Goal: Find specific page/section: Find specific page/section

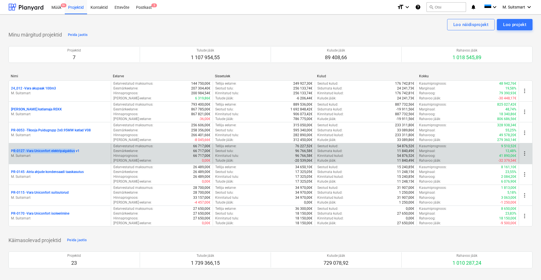
drag, startPoint x: 8, startPoint y: 149, endPoint x: 76, endPoint y: 150, distance: 68.4
copy p "PR-0127 - Vara Uniconfort elektripaigaldus"
click at [39, 150] on p "PR-0127 - Vara Uniconfort elektripaigaldus v1" at bounding box center [45, 150] width 68 height 5
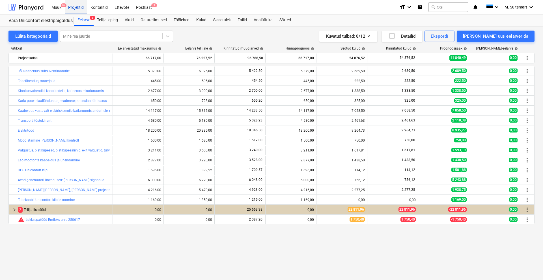
click at [75, 7] on div "Projektid" at bounding box center [76, 7] width 22 height 14
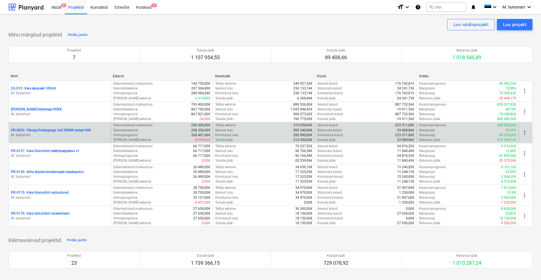
click at [32, 130] on p "PR-0053 - Tiksoja Puidugrupp 2x0.95MW katlad V08" at bounding box center [51, 130] width 80 height 5
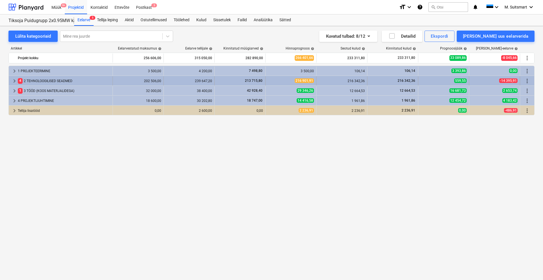
click at [14, 79] on span "keyboard_arrow_right" at bounding box center [14, 80] width 7 height 7
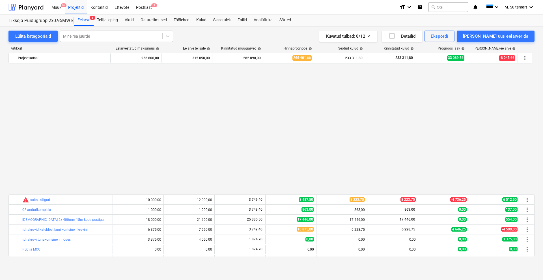
scroll to position [146, 0]
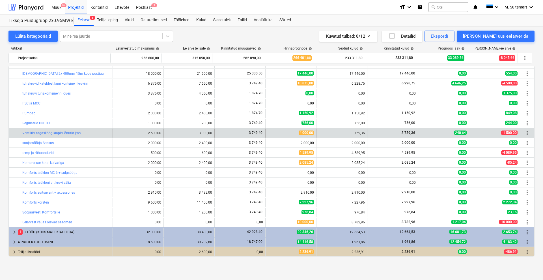
drag, startPoint x: 18, startPoint y: 134, endPoint x: 81, endPoint y: 136, distance: 63.7
click at [81, 136] on div "bar_chart Ventiilid, tagasilöögiklapid, õhutid jms" at bounding box center [61, 132] width 104 height 9
copy div "bar_chart Ventiilid, tagasilöögiklapid, õhutid jms"
